Goal: Information Seeking & Learning: Compare options

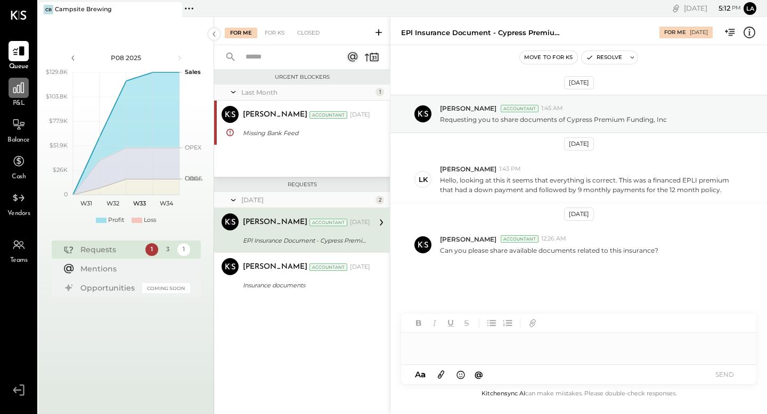
click at [22, 93] on icon at bounding box center [19, 88] width 14 height 14
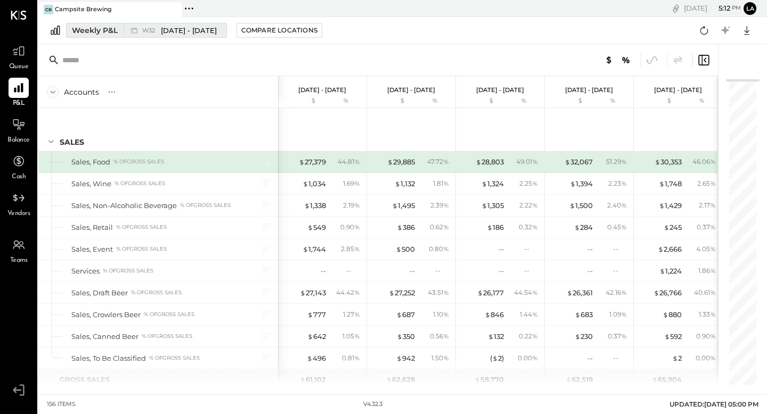
click at [112, 30] on div "Weekly P&L" at bounding box center [95, 30] width 46 height 11
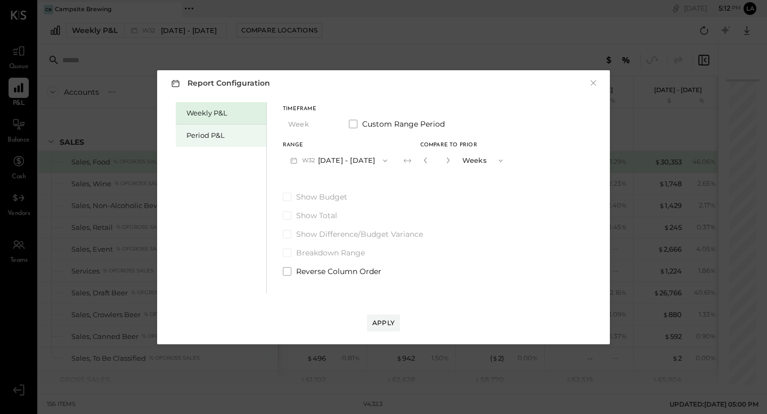
click at [221, 137] on div "Period P&L" at bounding box center [223, 135] width 75 height 10
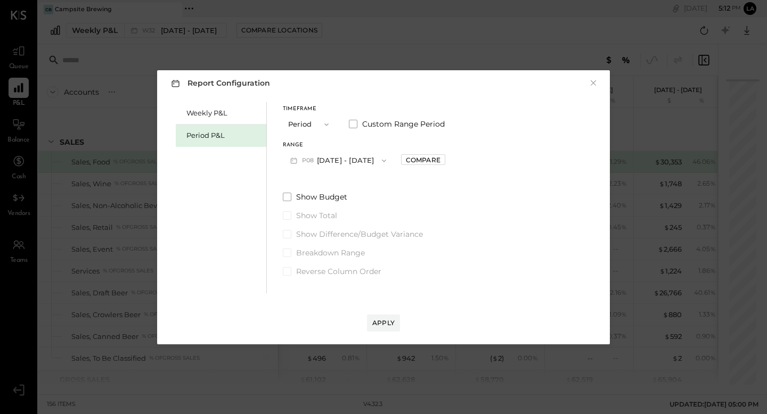
click at [361, 161] on button "P08 [DATE] - [DATE]" at bounding box center [338, 161] width 111 height 20
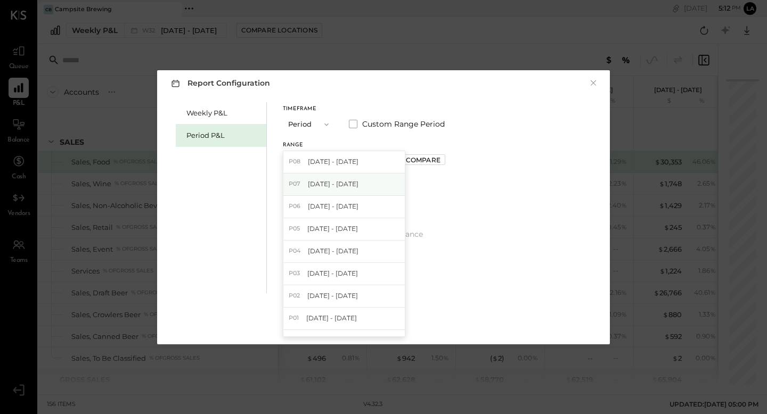
click at [358, 182] on span "[DATE] - [DATE]" at bounding box center [333, 183] width 51 height 9
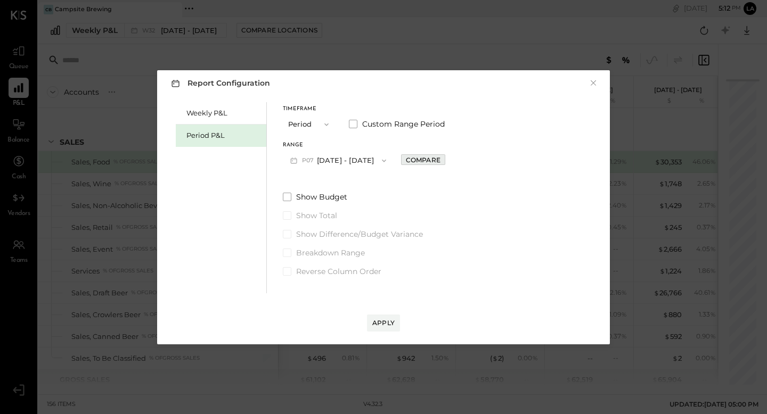
click at [439, 163] on div "Compare" at bounding box center [423, 159] width 35 height 9
click at [451, 163] on button "button" at bounding box center [446, 160] width 9 height 12
click at [450, 158] on icon "button" at bounding box center [446, 160] width 6 height 6
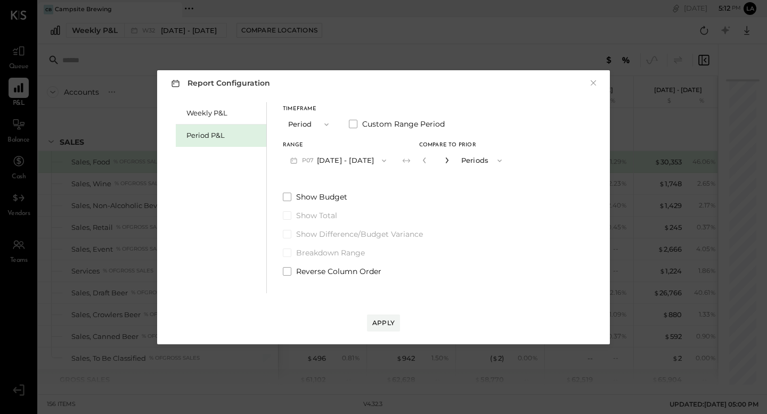
type input "*"
click at [293, 194] on label "Show Budget" at bounding box center [396, 197] width 226 height 11
click at [385, 315] on button "Apply" at bounding box center [383, 323] width 33 height 17
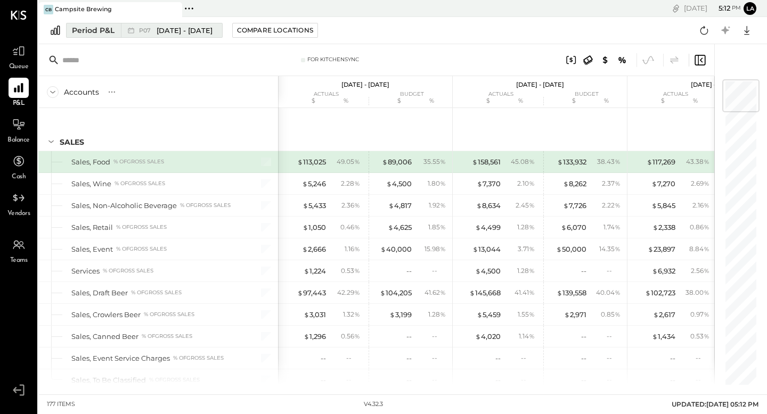
click at [184, 33] on span "[DATE] - [DATE]" at bounding box center [185, 31] width 56 height 10
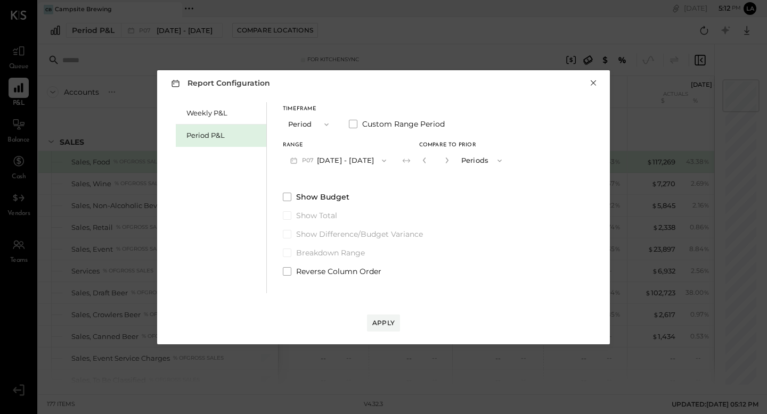
click at [588, 88] on button "×" at bounding box center [593, 83] width 10 height 11
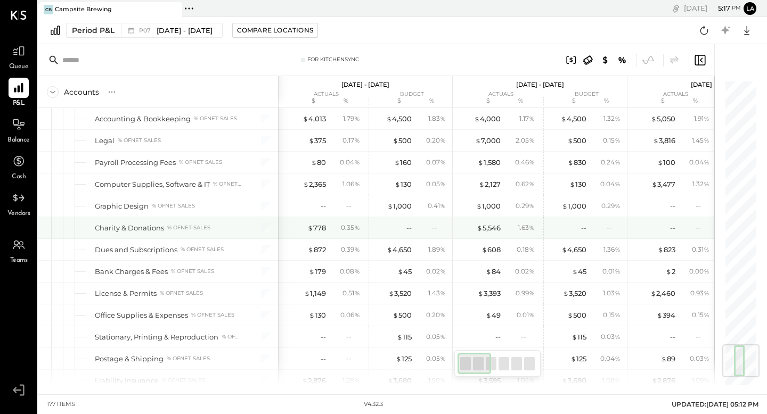
scroll to position [2218, 0]
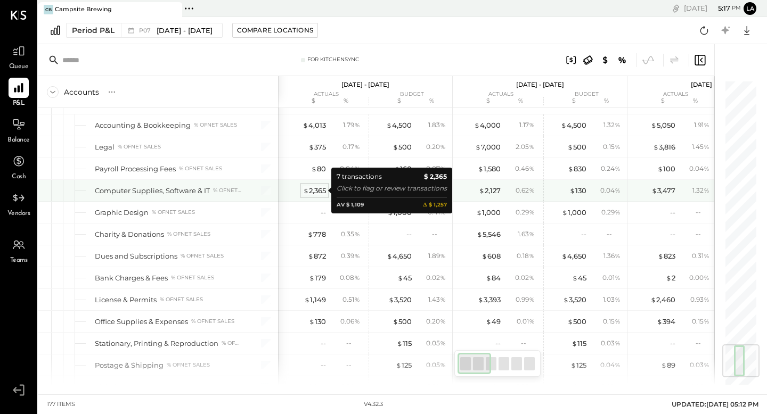
click at [307, 192] on span "$" at bounding box center [306, 190] width 6 height 9
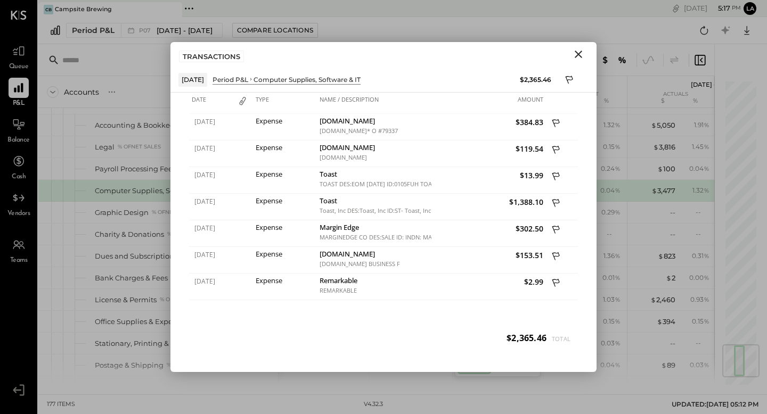
click at [582, 54] on icon "Close" at bounding box center [578, 54] width 13 height 13
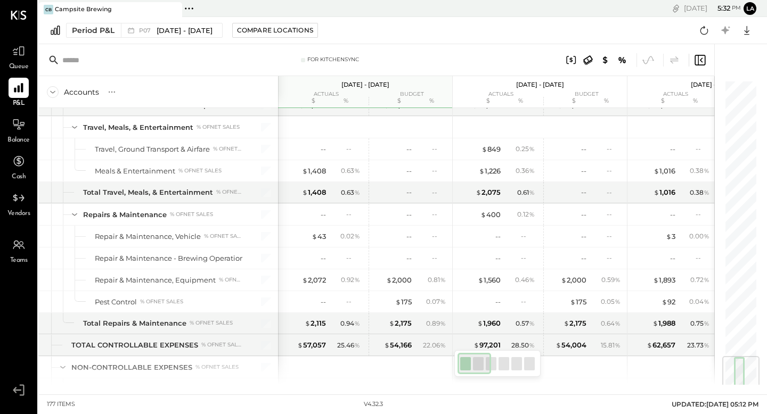
scroll to position [2317, 0]
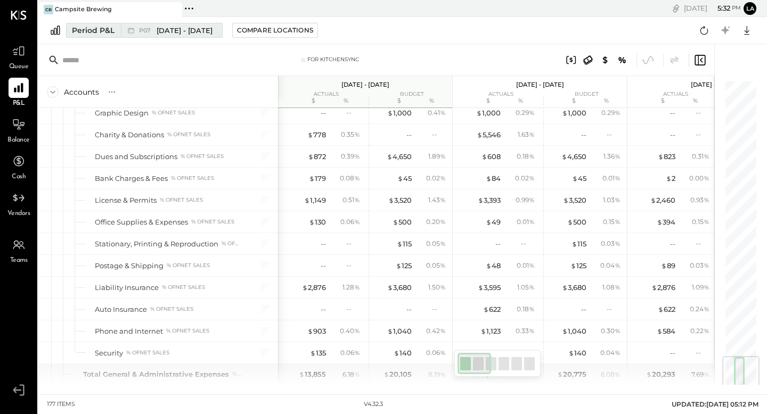
click at [127, 27] on icon at bounding box center [131, 30] width 11 height 11
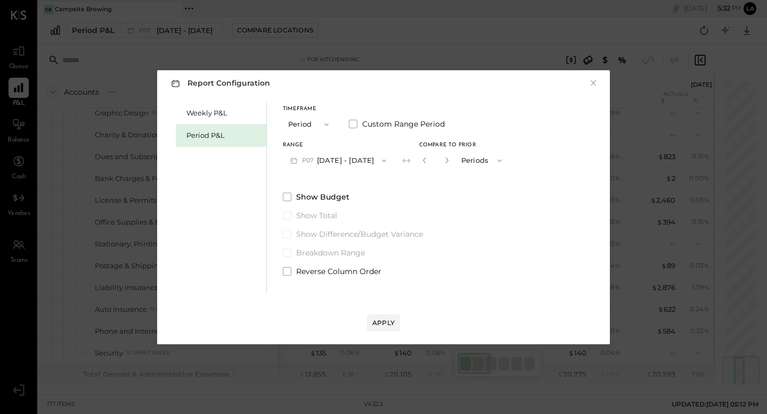
click at [346, 158] on button "P07 [DATE] - [DATE]" at bounding box center [338, 161] width 111 height 20
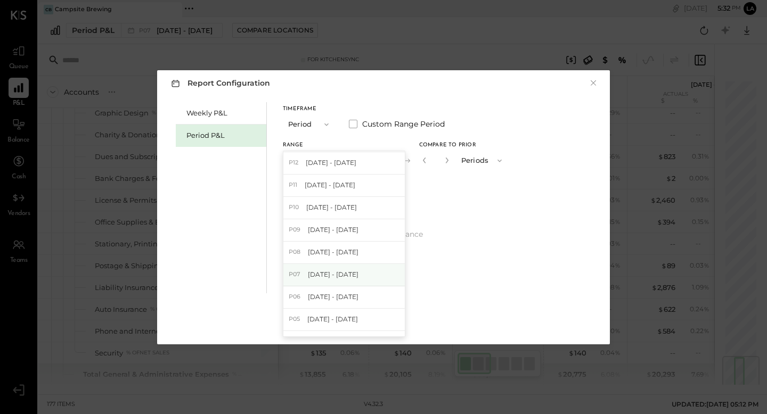
scroll to position [178, 0]
click at [366, 269] on div "P07 [DATE] - [DATE]" at bounding box center [343, 275] width 121 height 22
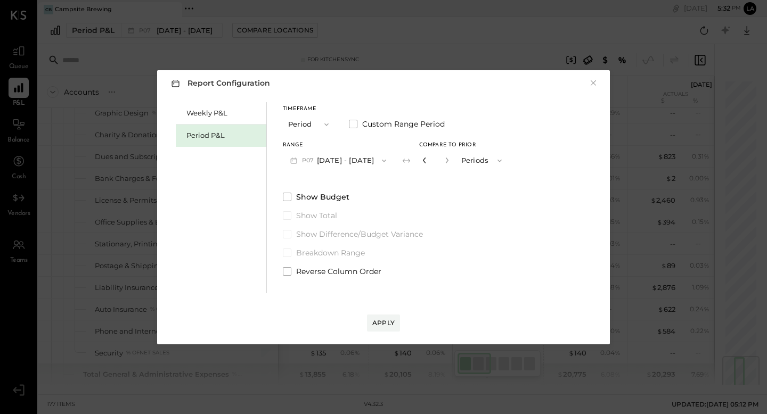
click at [421, 162] on icon "button" at bounding box center [424, 160] width 6 height 6
type input "*"
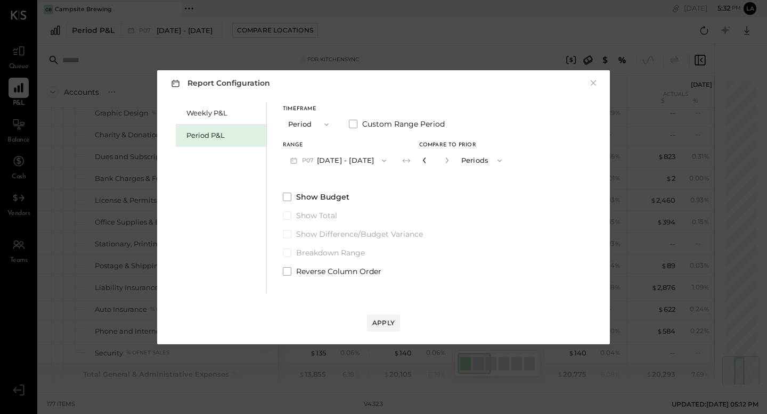
click at [421, 162] on icon "button" at bounding box center [424, 160] width 6 height 6
click at [377, 323] on div "Apply" at bounding box center [383, 322] width 22 height 9
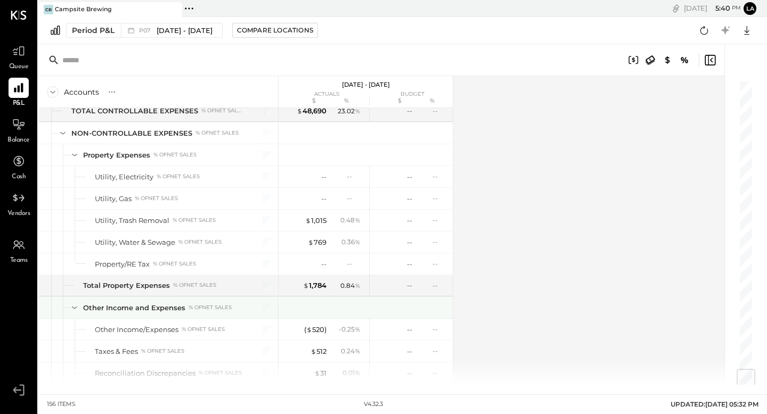
scroll to position [2435, 0]
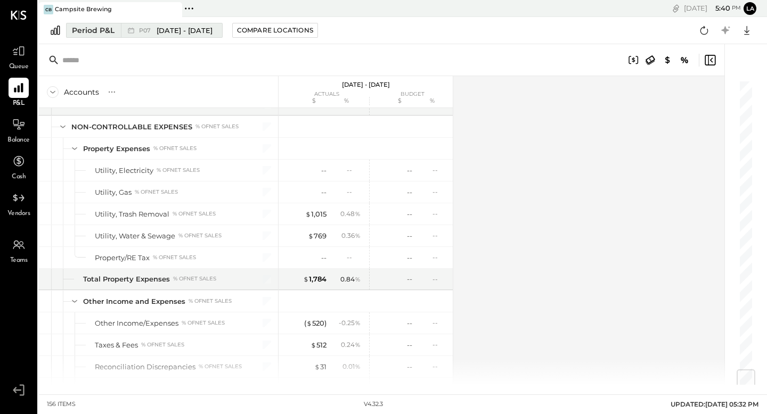
click at [147, 28] on span "P07" at bounding box center [146, 31] width 15 height 6
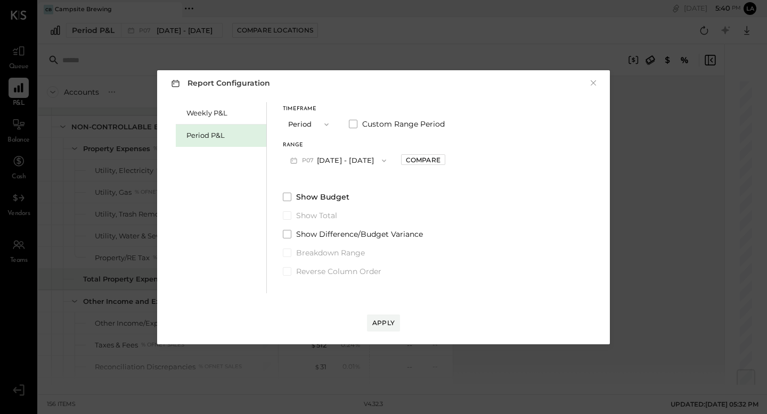
click at [339, 161] on button "P07 [DATE] - [DATE]" at bounding box center [338, 161] width 111 height 20
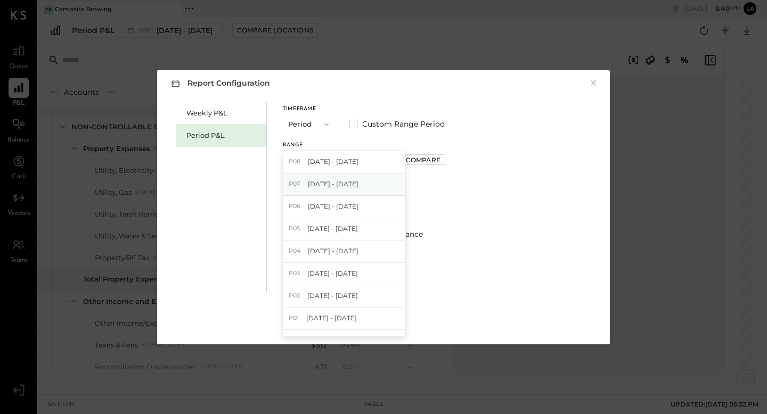
click at [345, 180] on span "[DATE] - [DATE]" at bounding box center [333, 183] width 51 height 9
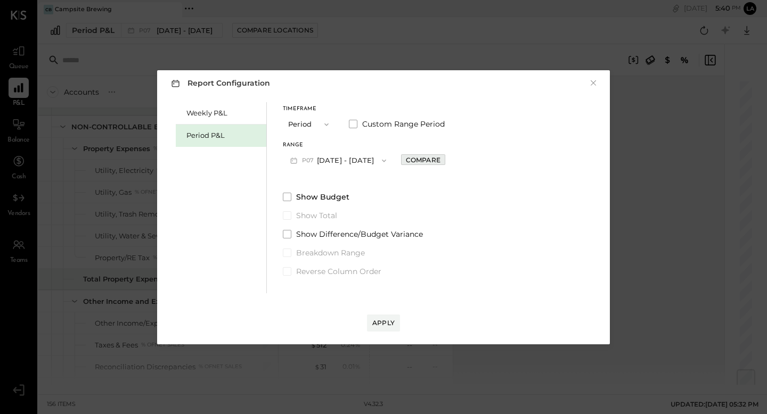
click at [430, 158] on div "Compare" at bounding box center [423, 159] width 35 height 9
click at [450, 162] on icon "button" at bounding box center [446, 160] width 6 height 6
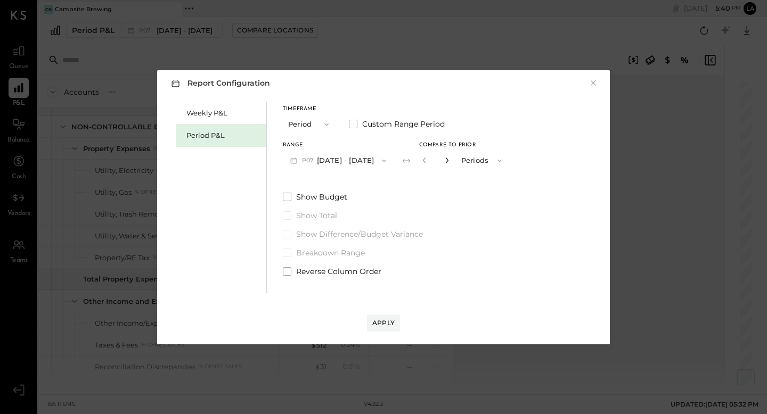
click at [450, 162] on icon "button" at bounding box center [446, 160] width 6 height 6
type input "*"
click at [383, 322] on div "Apply" at bounding box center [383, 322] width 22 height 9
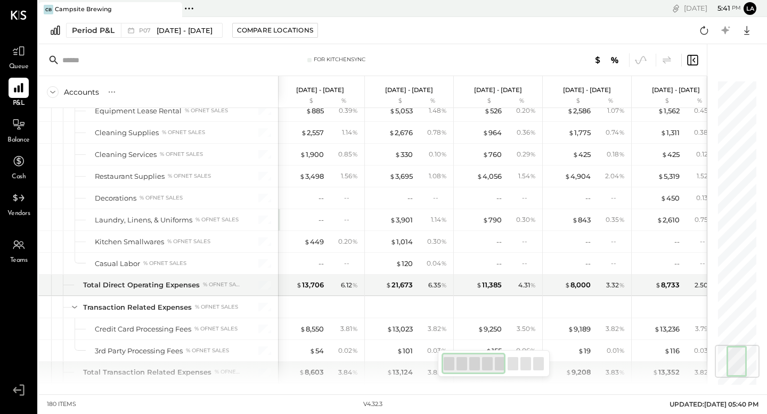
scroll to position [1441, 0]
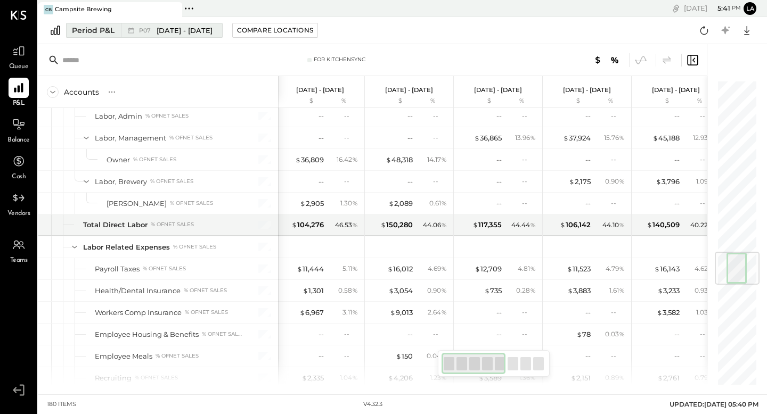
click at [108, 29] on div "Period P&L" at bounding box center [93, 30] width 43 height 11
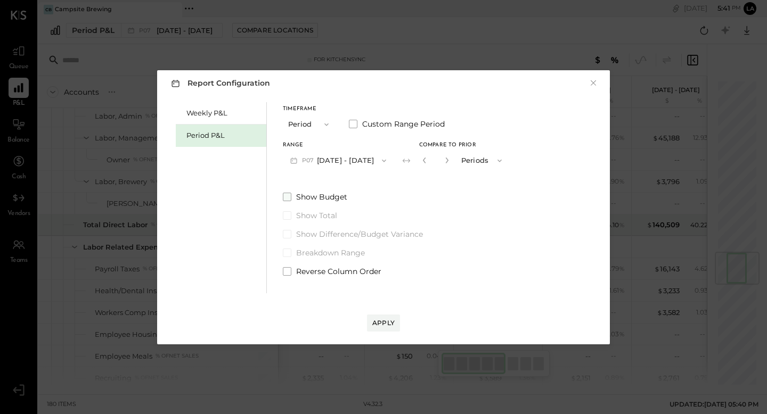
click at [283, 199] on span at bounding box center [287, 197] width 9 height 9
click at [389, 320] on div "Apply" at bounding box center [383, 322] width 22 height 9
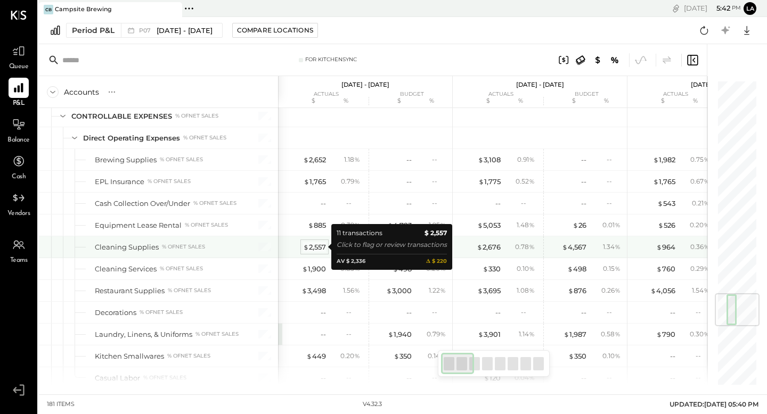
click at [320, 250] on div "$ 2,557" at bounding box center [314, 247] width 23 height 10
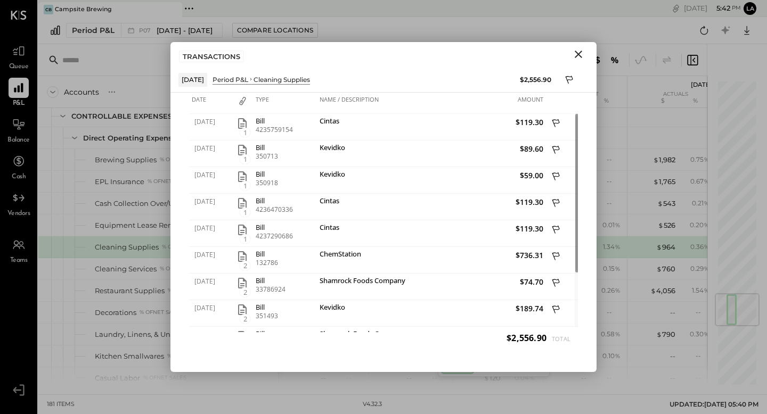
click at [576, 54] on icon "Close" at bounding box center [578, 54] width 13 height 13
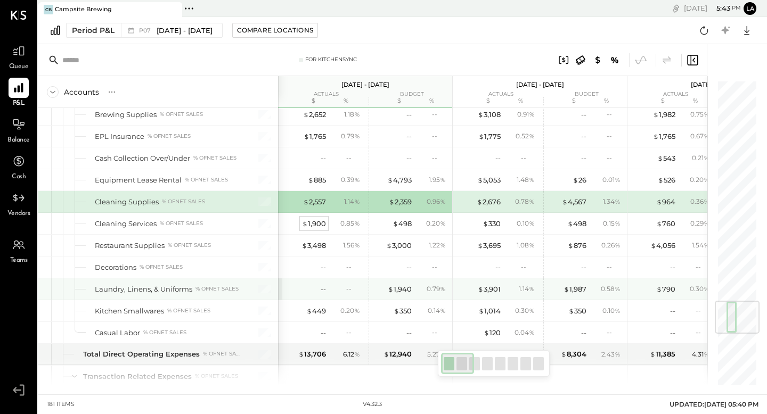
scroll to position [1851, 0]
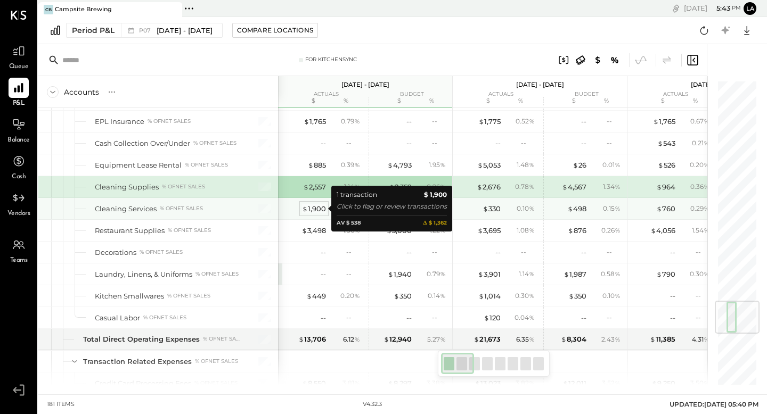
click at [310, 206] on div "$ 1,900" at bounding box center [314, 209] width 24 height 10
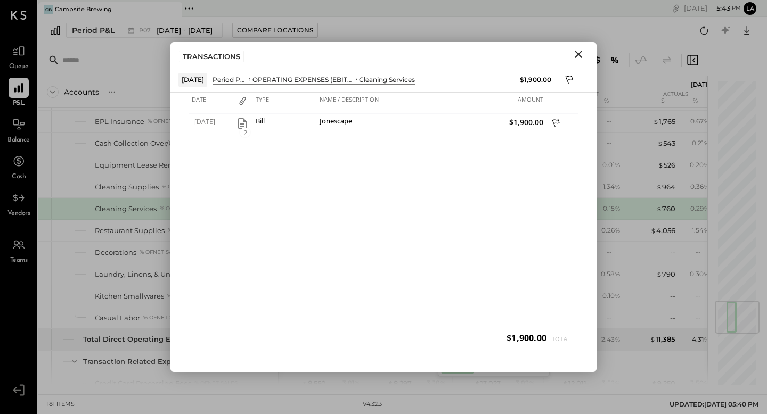
click at [581, 59] on icon "Close" at bounding box center [578, 54] width 13 height 13
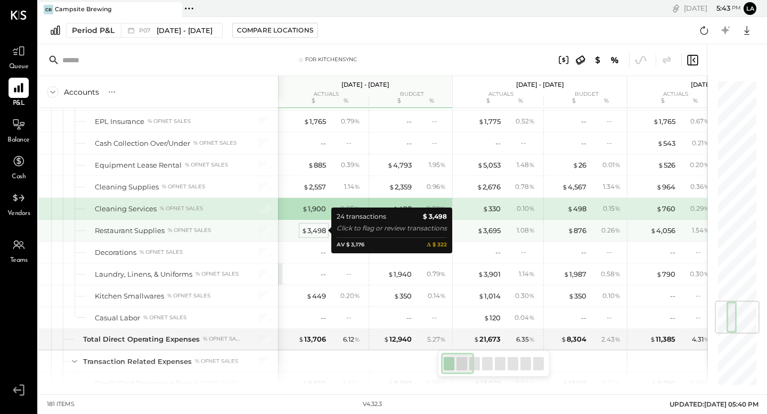
click at [317, 232] on div "$ 3,498" at bounding box center [313, 231] width 24 height 10
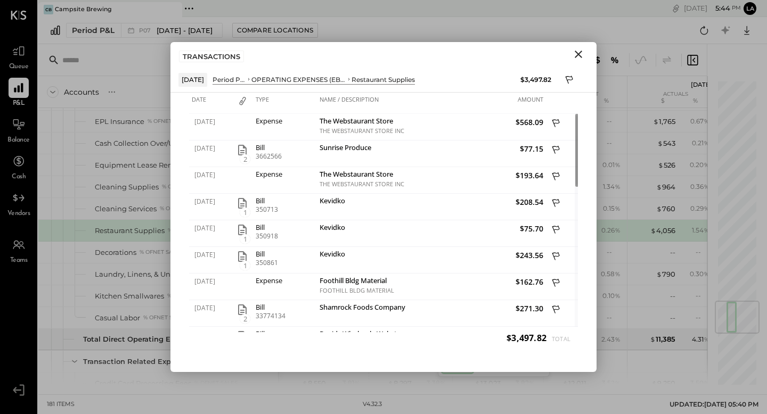
click at [574, 56] on icon "Close" at bounding box center [578, 54] width 13 height 13
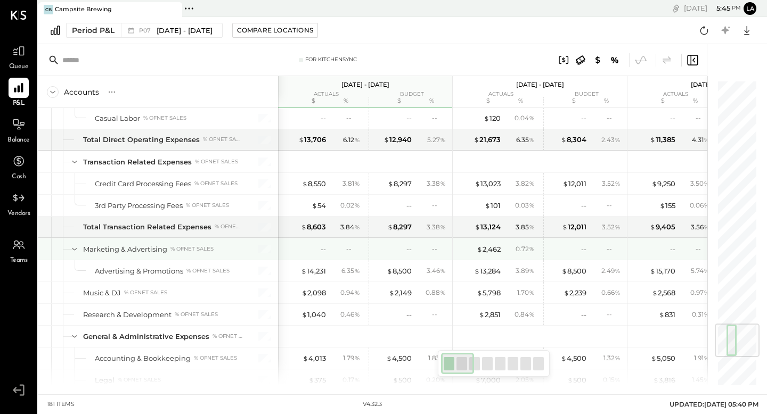
scroll to position [2051, 0]
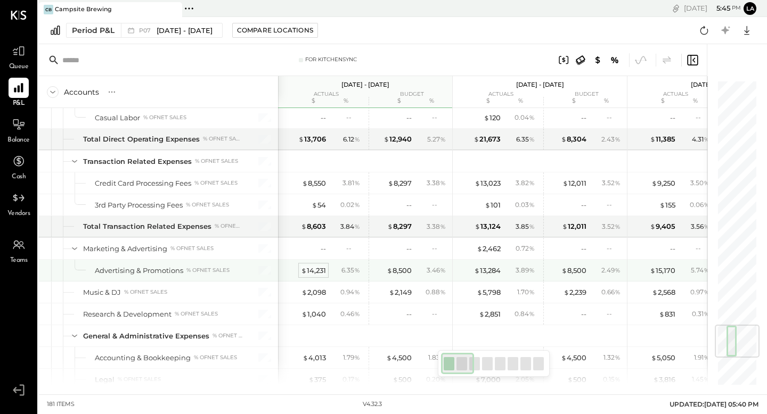
click at [316, 268] on div "$ 14,231" at bounding box center [313, 271] width 25 height 10
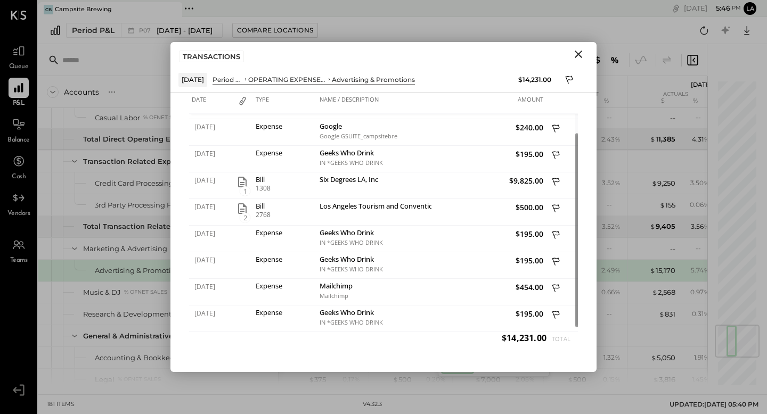
click at [575, 55] on icon "Close" at bounding box center [578, 54] width 13 height 13
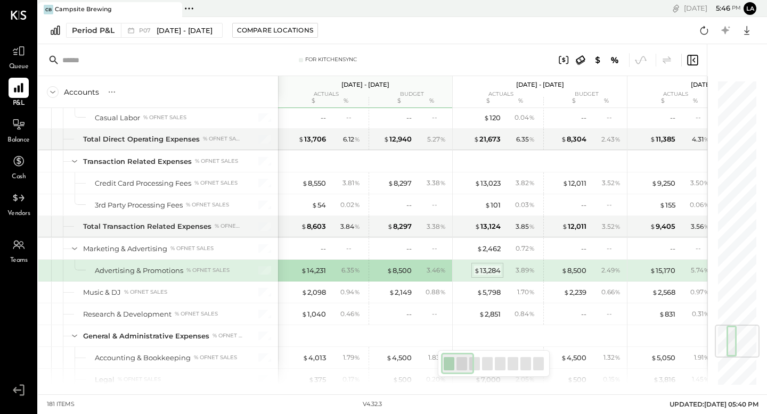
click at [494, 271] on div "$ 13,284" at bounding box center [487, 271] width 27 height 10
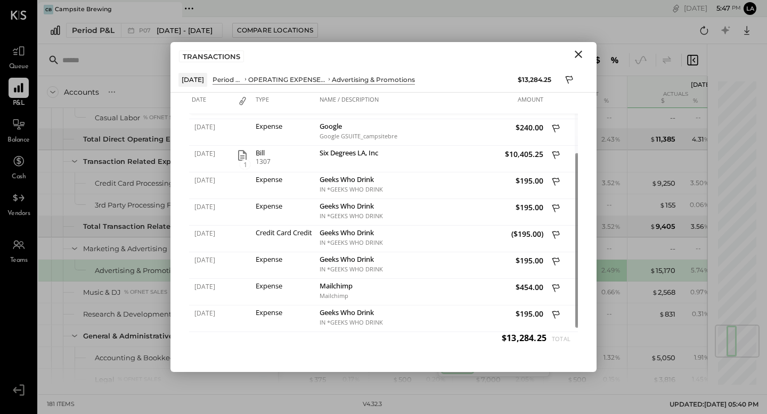
click at [578, 56] on icon "Close" at bounding box center [578, 54] width 13 height 13
